Goal: Task Accomplishment & Management: Manage account settings

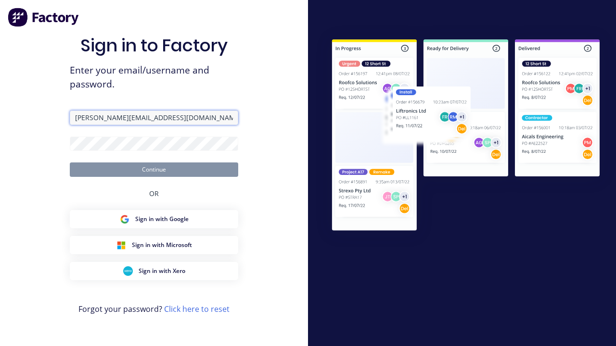
type input "[PERSON_NAME][EMAIL_ADDRESS][DOMAIN_NAME]"
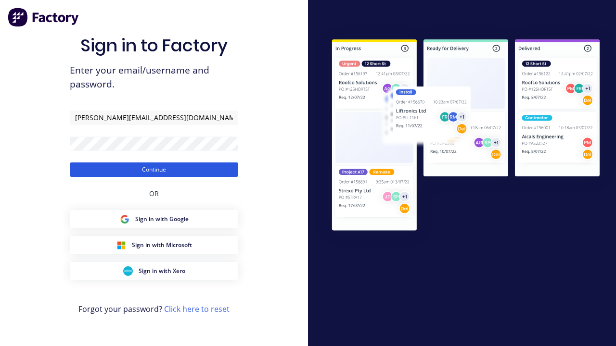
click at [154, 169] on button "Continue" at bounding box center [154, 170] width 168 height 14
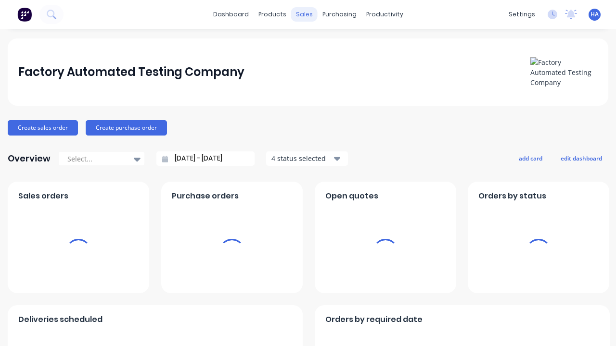
click at [304, 14] on div "sales" at bounding box center [304, 14] width 26 height 14
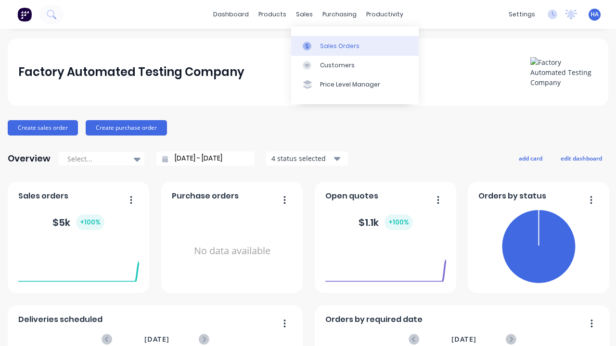
click at [355, 46] on div "Sales Orders" at bounding box center [339, 46] width 39 height 9
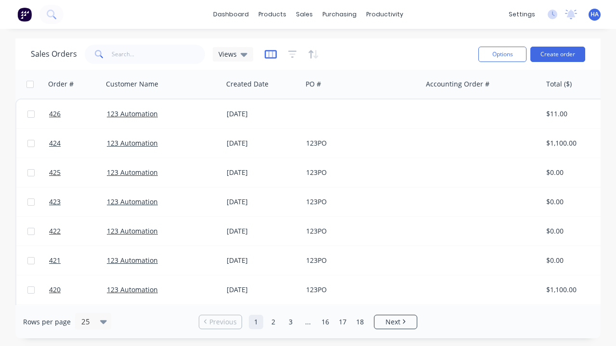
click at [269, 54] on icon "button" at bounding box center [271, 55] width 12 height 10
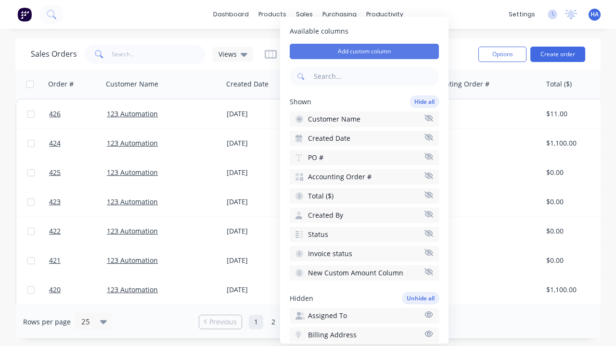
click at [364, 51] on button "Add custom column" at bounding box center [364, 51] width 149 height 15
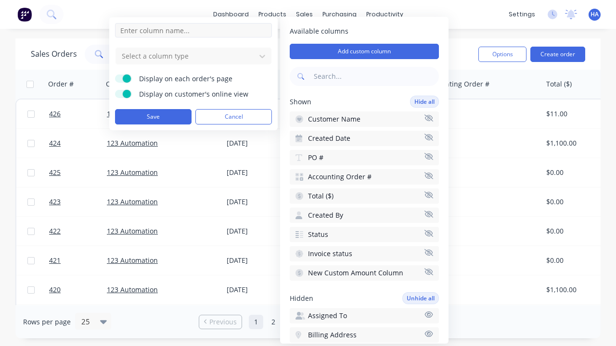
click at [193, 30] on input at bounding box center [193, 30] width 157 height 14
type input "New Custom Number Column"
click at [186, 56] on div at bounding box center [186, 56] width 130 height 12
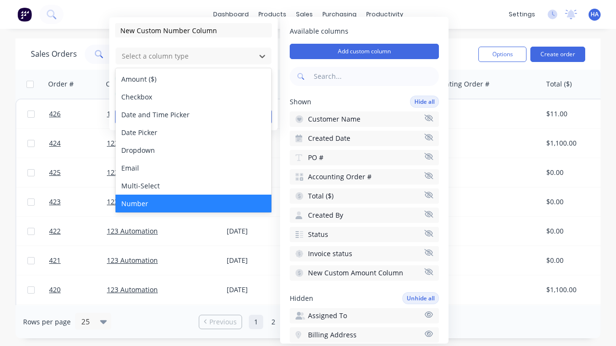
click at [193, 204] on div "Number" at bounding box center [193, 204] width 156 height 18
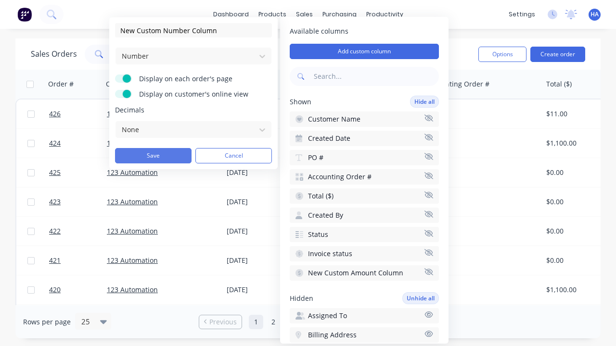
click at [153, 156] on button "Save" at bounding box center [153, 155] width 77 height 15
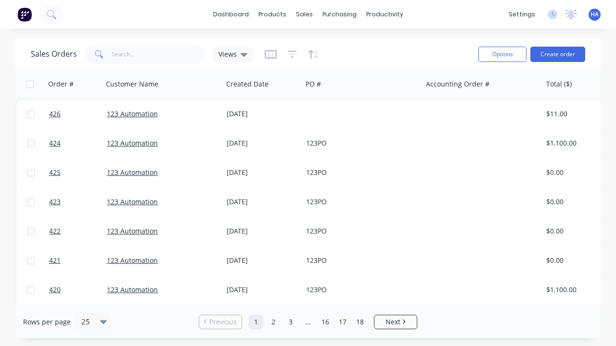
scroll to position [0, 614]
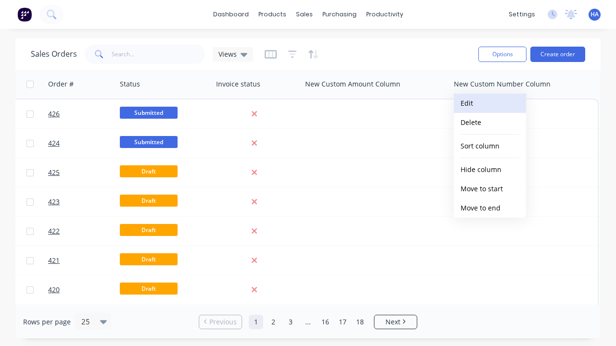
click at [490, 103] on button "Edit" at bounding box center [490, 103] width 72 height 19
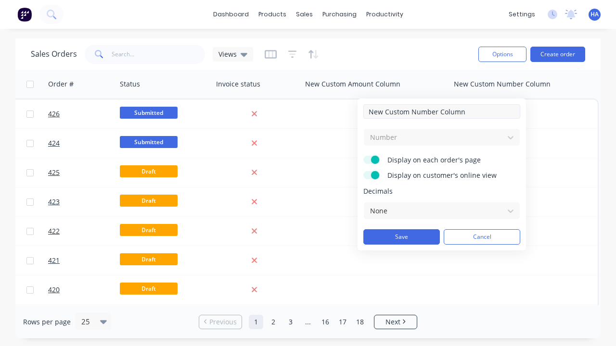
click at [442, 112] on input "New Custom Number Column" at bounding box center [441, 111] width 157 height 14
type input "New Custom Number Column - Updated"
click at [401, 237] on button "Save" at bounding box center [401, 237] width 77 height 15
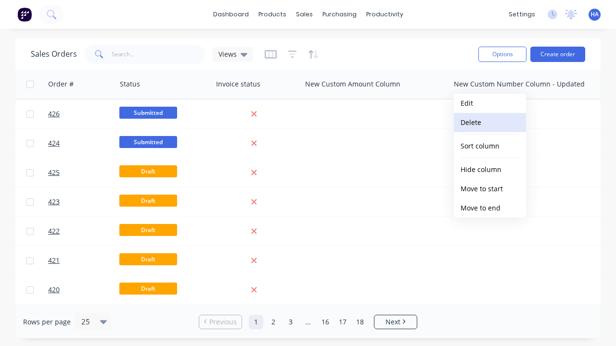
click at [490, 123] on button "Delete" at bounding box center [490, 122] width 72 height 19
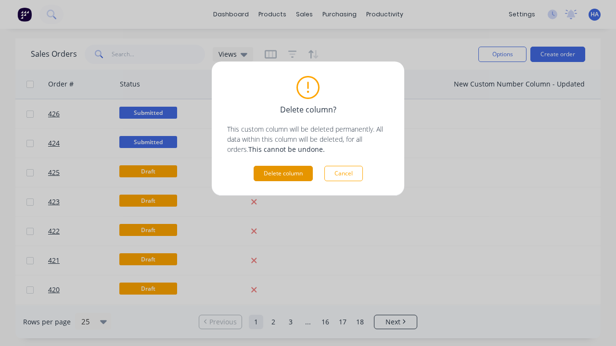
click at [283, 174] on button "Delete column" at bounding box center [283, 173] width 59 height 15
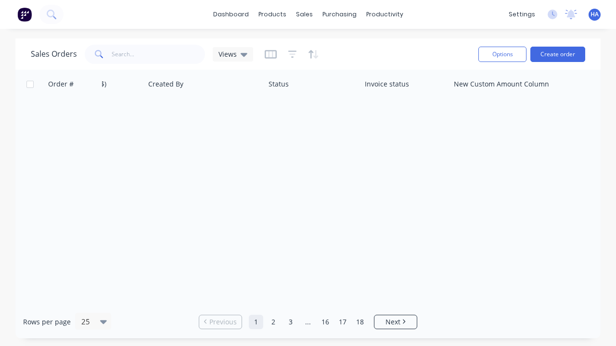
scroll to position [0, 465]
